Goal: Obtain resource: Download file/media

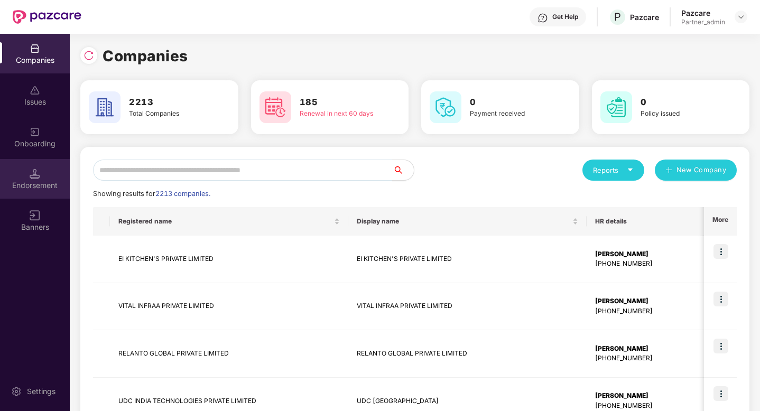
click at [31, 180] on div "Endorsement" at bounding box center [35, 185] width 70 height 11
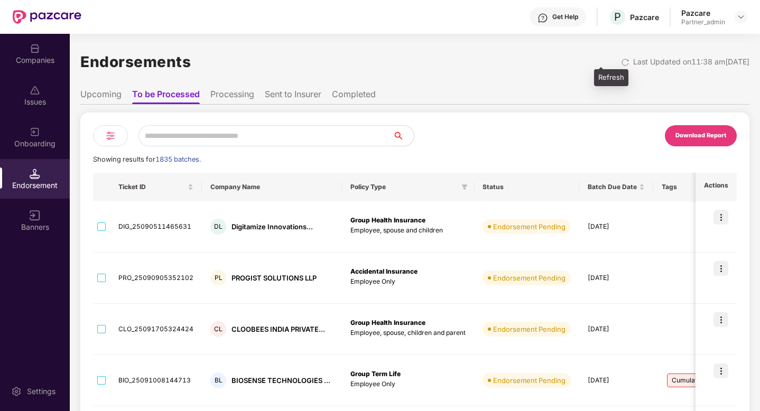
click at [621, 63] on img at bounding box center [625, 62] width 8 height 8
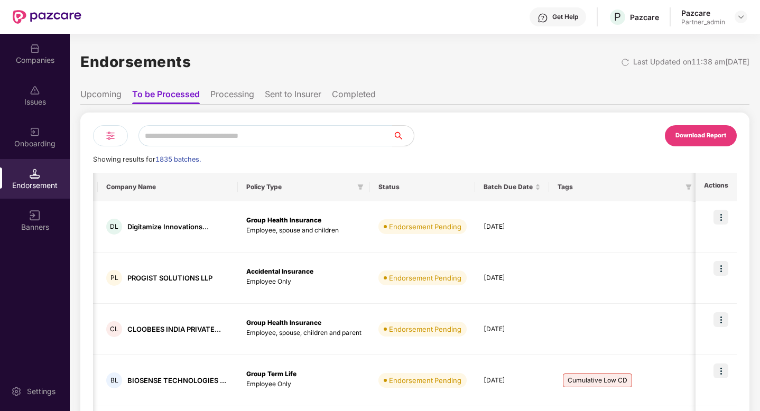
click at [698, 139] on div "Download Report" at bounding box center [701, 136] width 51 height 10
click at [694, 142] on div "Download Report" at bounding box center [701, 135] width 72 height 21
click at [112, 137] on img at bounding box center [110, 136] width 13 height 13
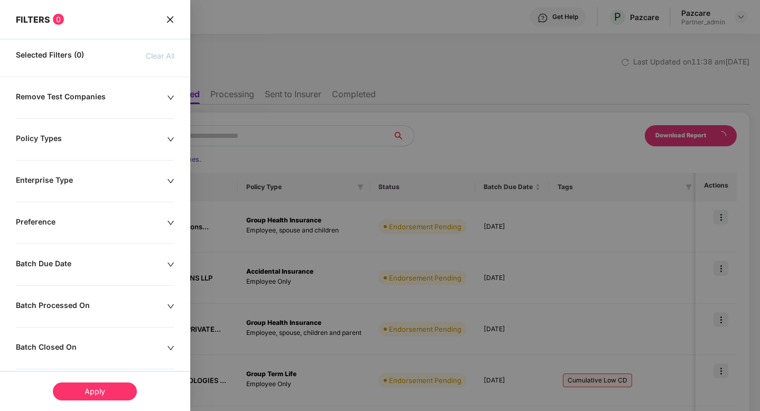
click at [139, 98] on div "Remove Test Companies" at bounding box center [91, 98] width 151 height 12
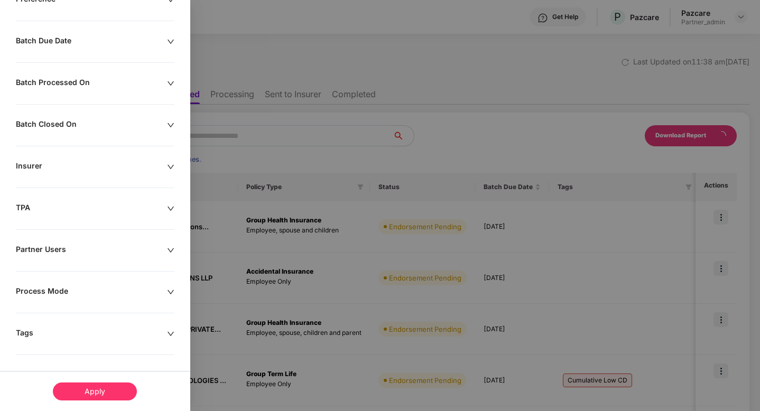
scroll to position [263, 0]
click at [112, 333] on div "Tags" at bounding box center [91, 333] width 151 height 12
click at [58, 347] on span "Cumulative Low CD" at bounding box center [63, 351] width 68 height 12
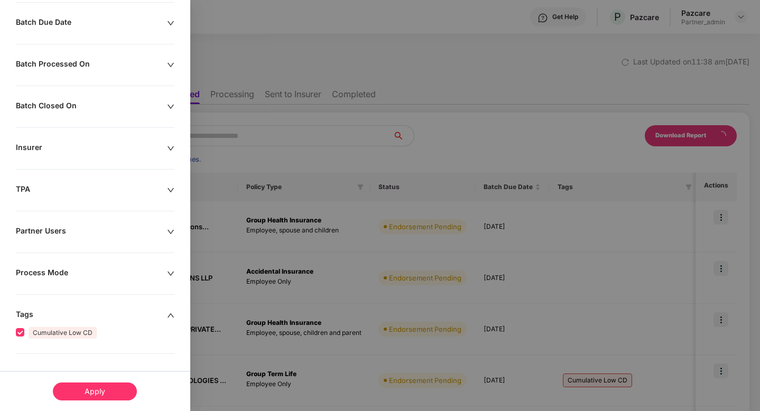
click at [115, 393] on div "Apply" at bounding box center [95, 392] width 84 height 18
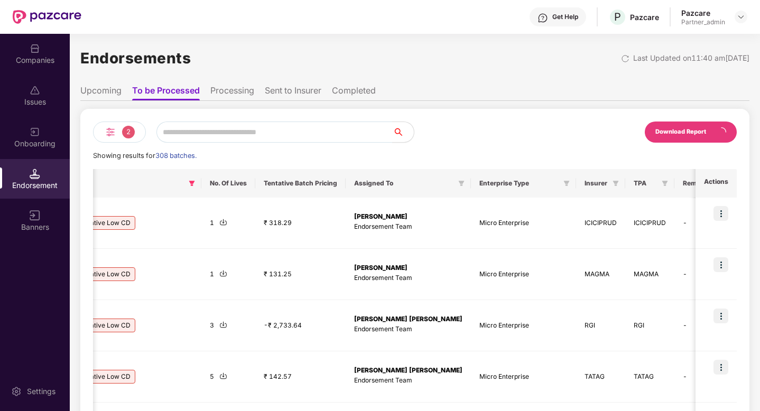
scroll to position [0, 0]
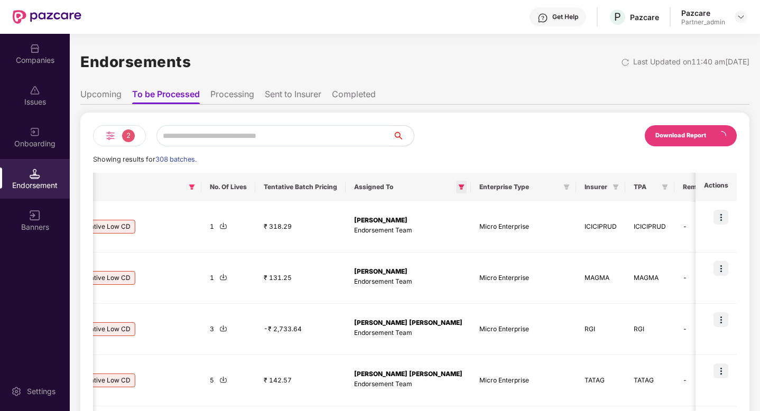
click at [459, 189] on icon "filter" at bounding box center [462, 187] width 6 height 5
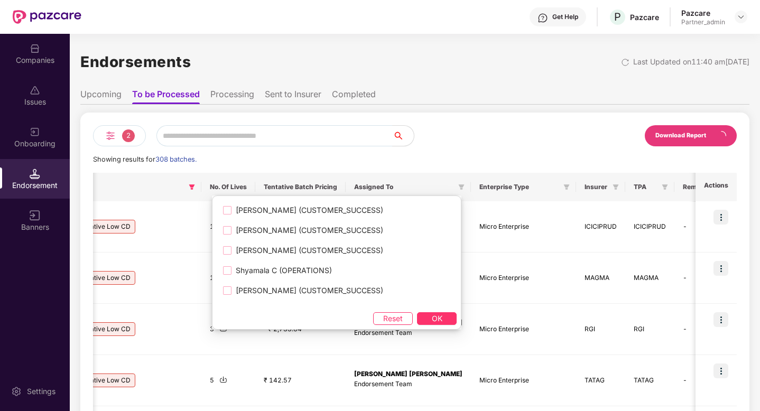
click at [490, 90] on ul "Upcoming To be Processed Processing Sent to Insurer Completed" at bounding box center [414, 94] width 669 height 21
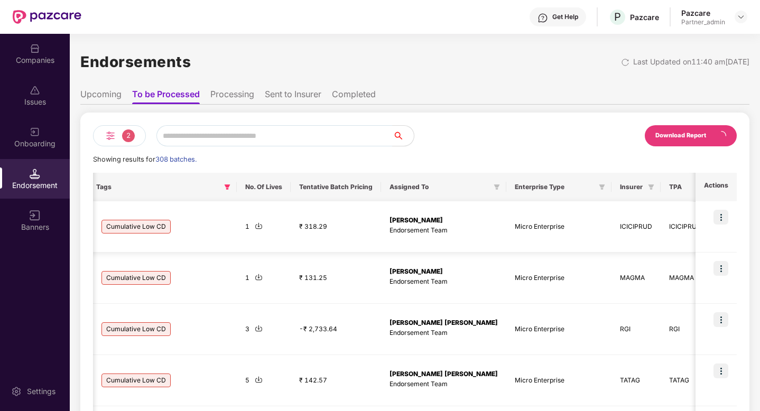
scroll to position [0, 580]
